Goal: Information Seeking & Learning: Learn about a topic

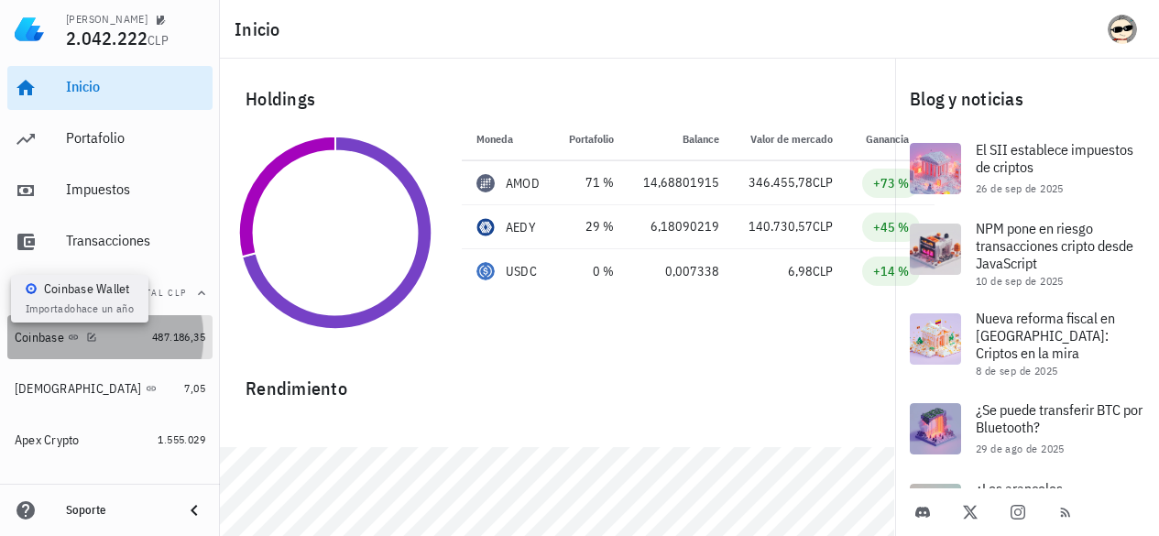
click at [78, 334] on icon at bounding box center [73, 337] width 11 height 11
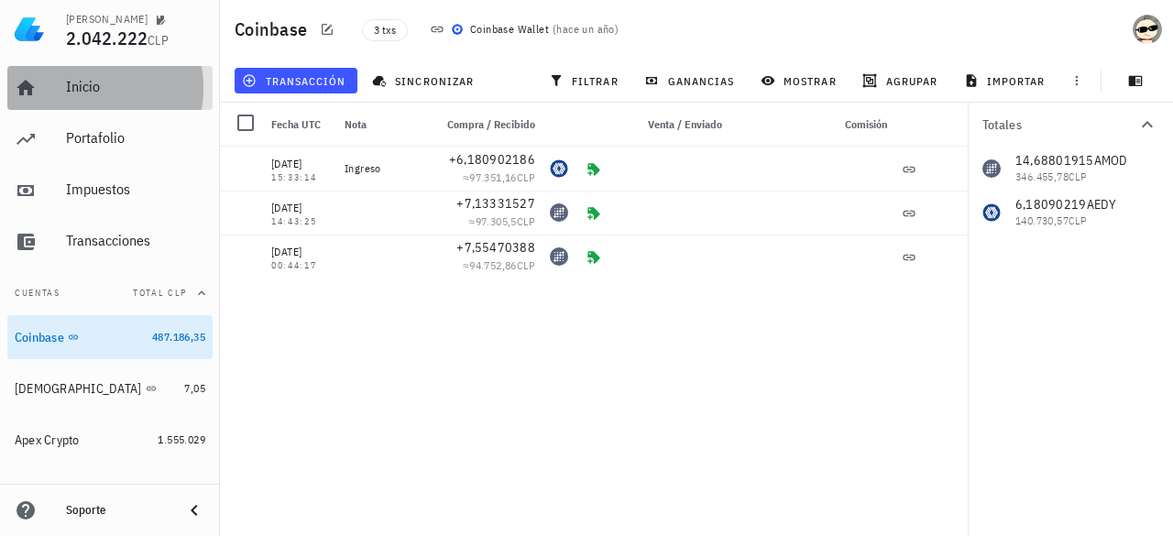
click at [86, 96] on div "Inicio" at bounding box center [135, 87] width 139 height 41
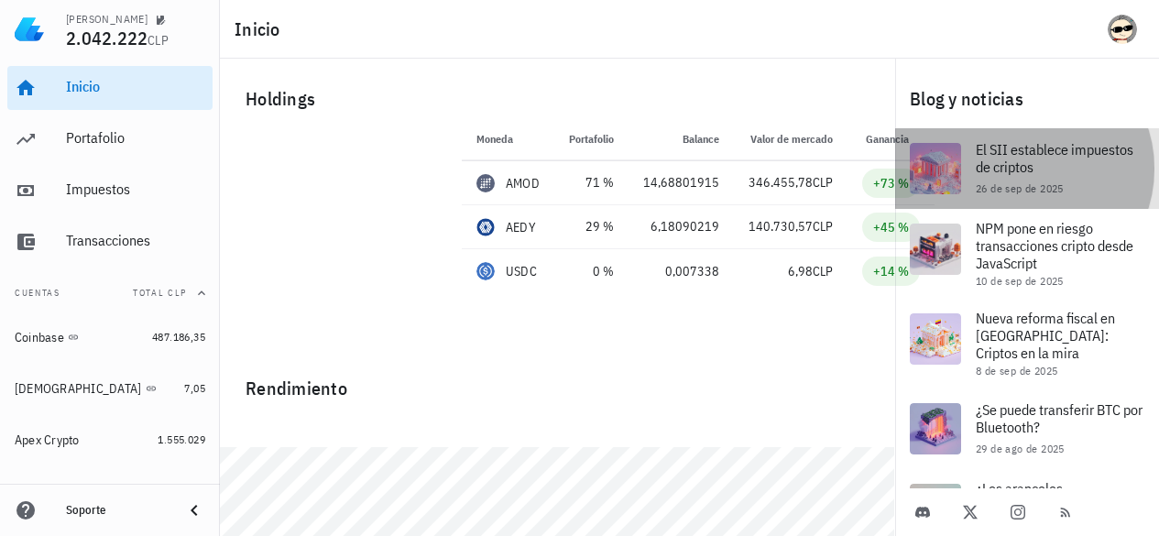
click at [1042, 166] on span "El SII establece impuestos de criptos" at bounding box center [1055, 158] width 158 height 36
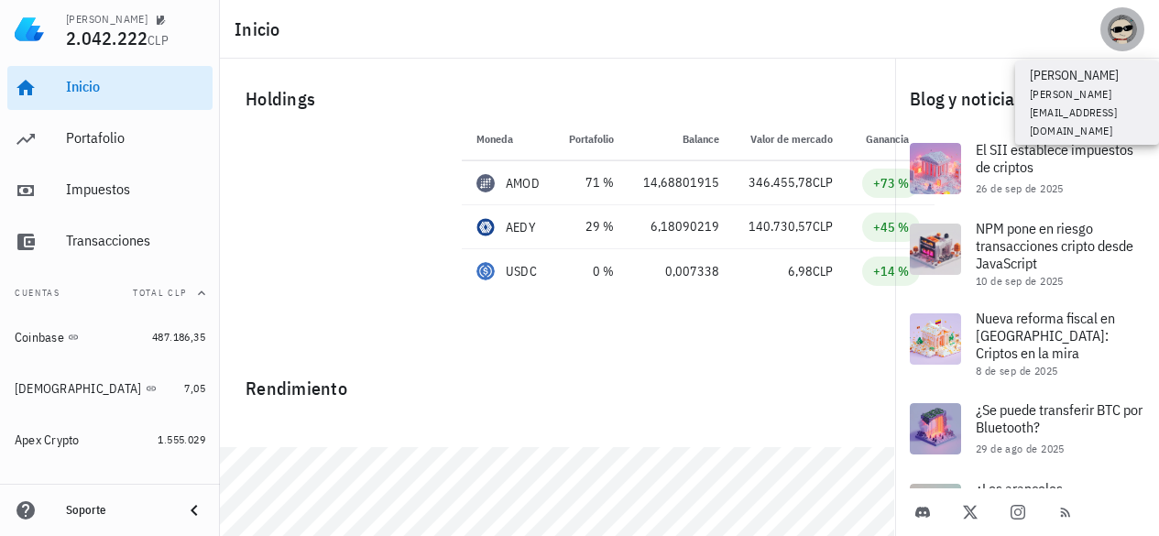
click at [1132, 30] on div "avatar" at bounding box center [1122, 29] width 29 height 29
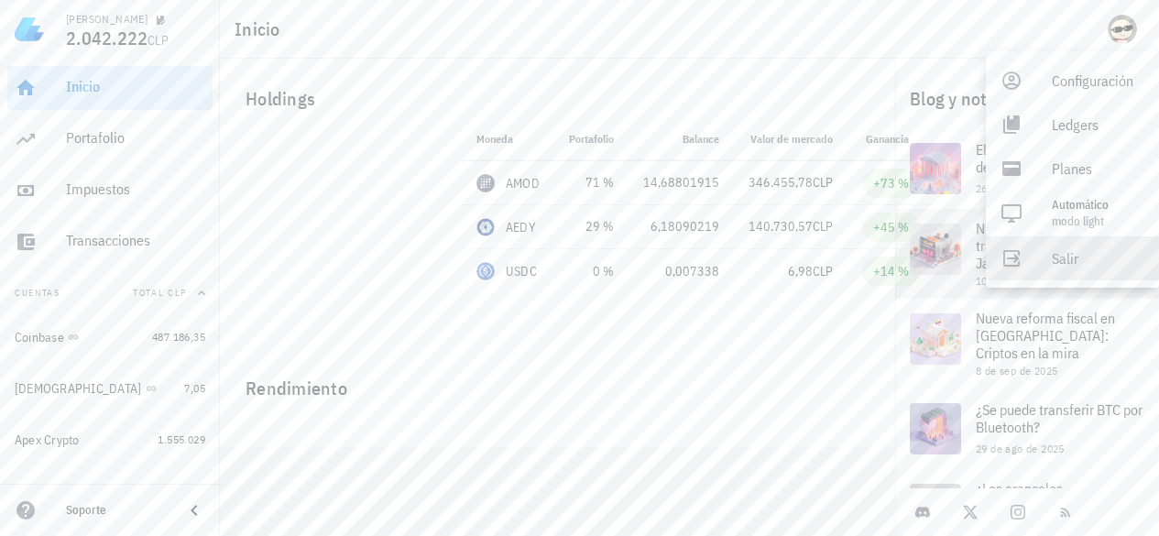
click at [1062, 267] on div "Salir" at bounding box center [1098, 258] width 93 height 37
